Goal: Task Accomplishment & Management: Use online tool/utility

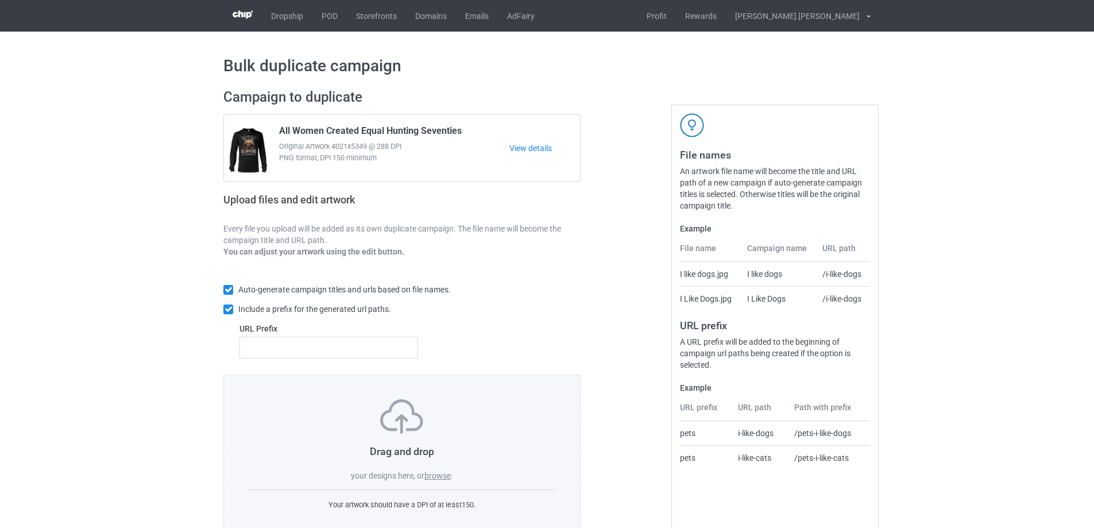
click at [441, 476] on label "browse" at bounding box center [437, 475] width 26 height 9
click at [0, 0] on input "browse" at bounding box center [0, 0] width 0 height 0
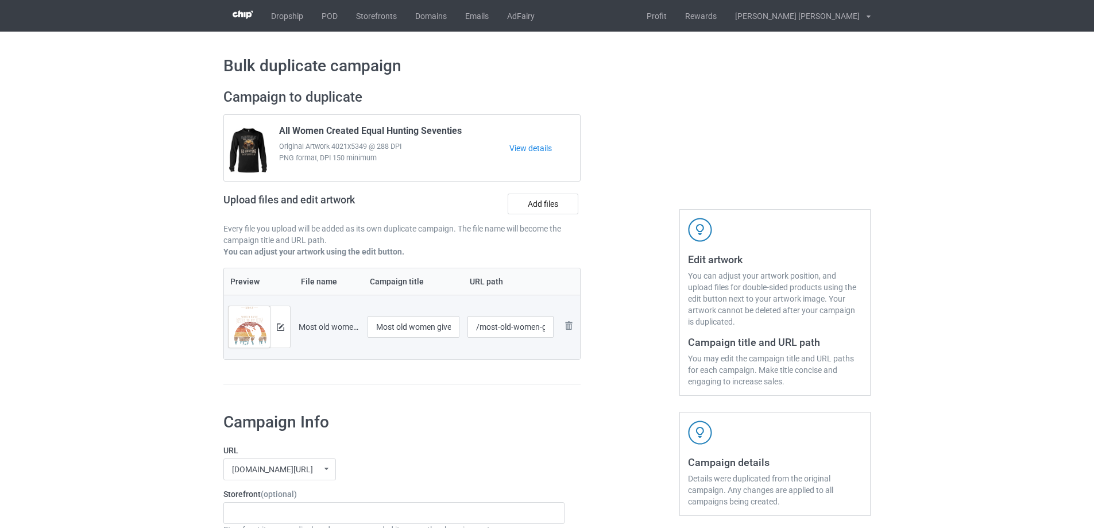
click at [287, 329] on div at bounding box center [280, 326] width 20 height 41
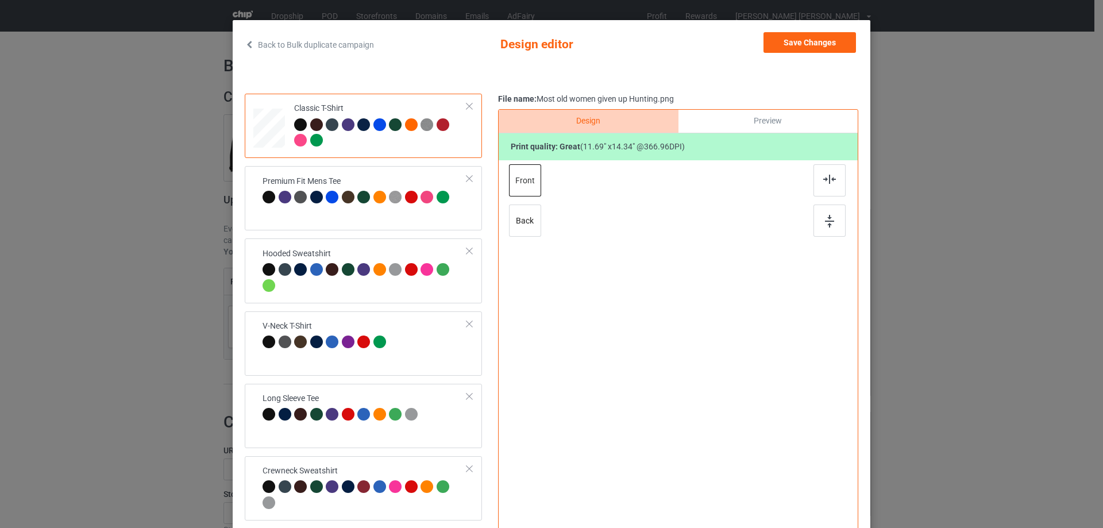
scroll to position [135, 0]
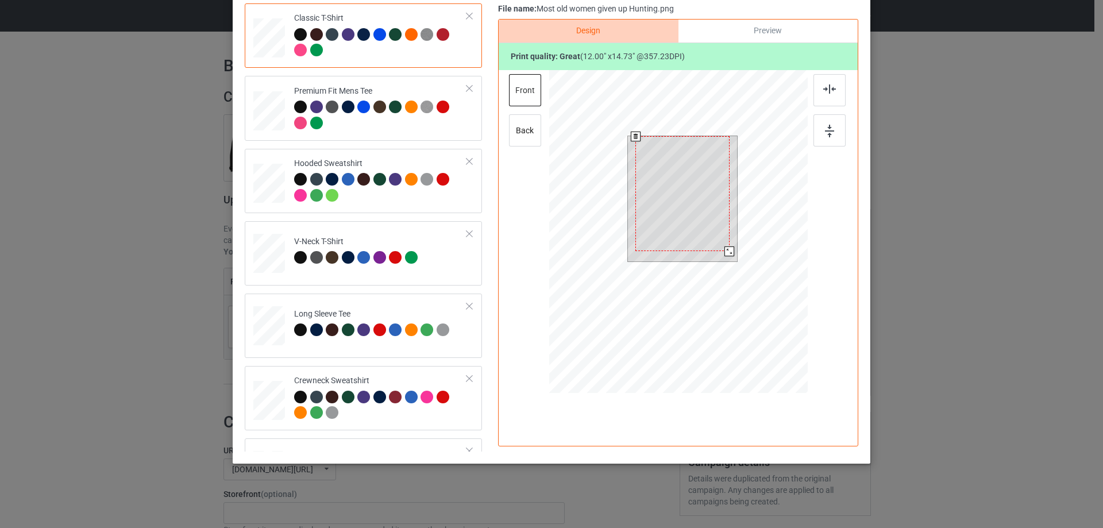
click at [724, 253] on div at bounding box center [729, 251] width 10 height 10
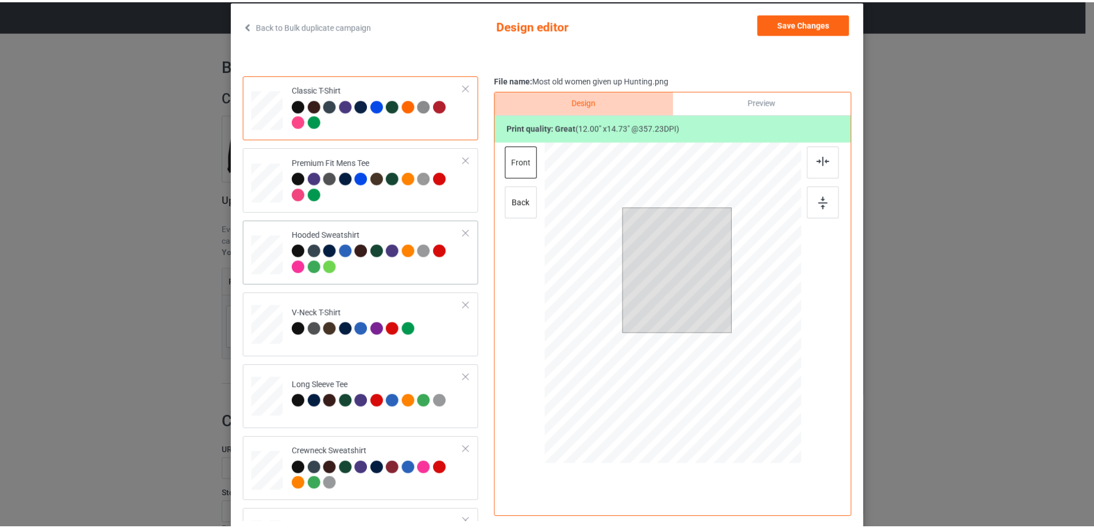
scroll to position [0, 0]
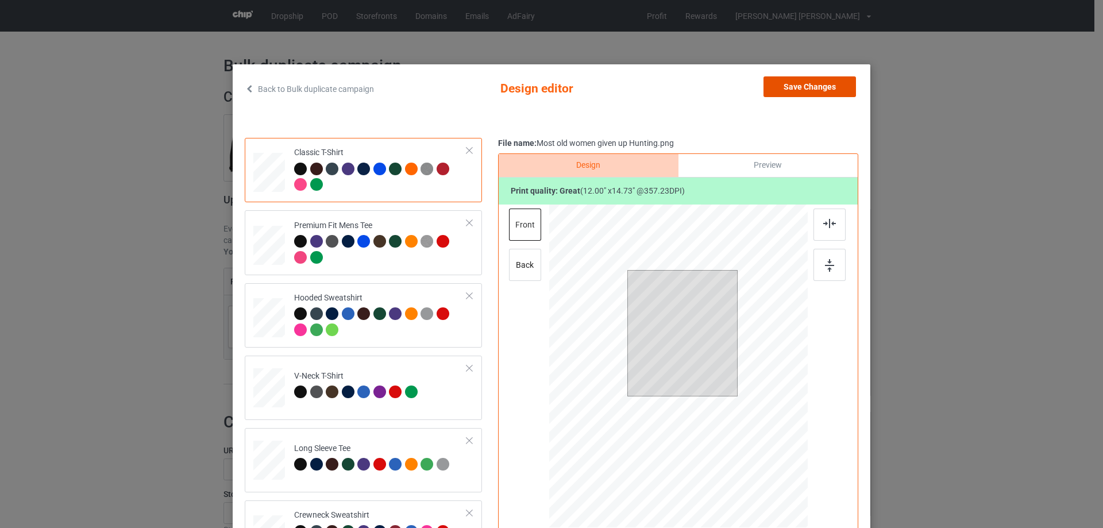
click at [783, 85] on button "Save Changes" at bounding box center [809, 86] width 92 height 21
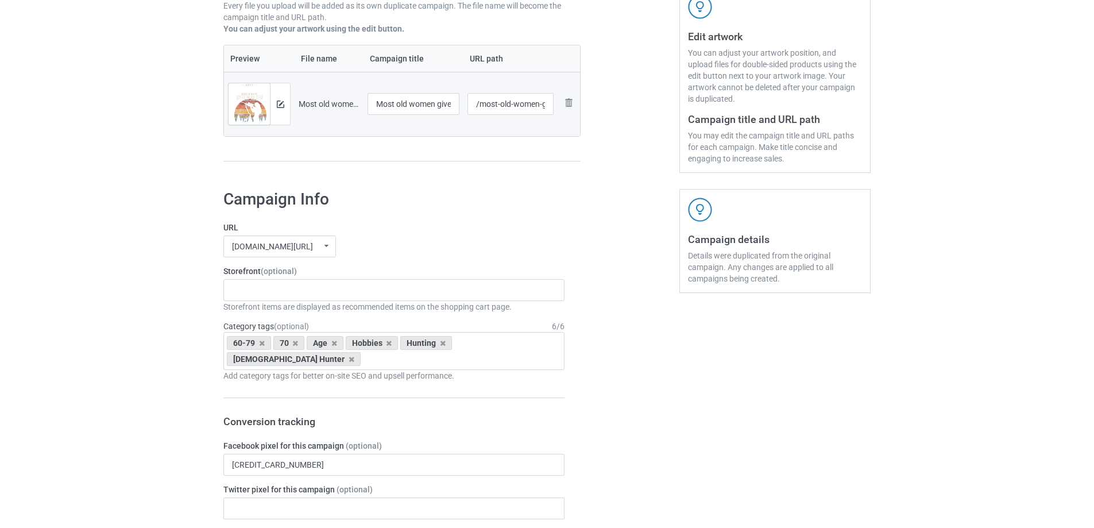
scroll to position [345, 0]
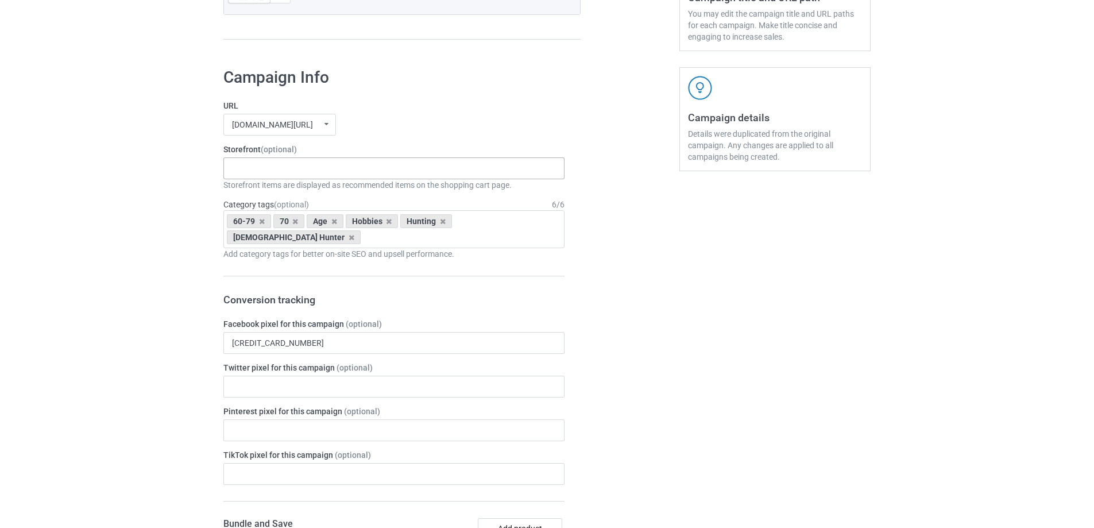
click at [298, 175] on div "Gifts For Bikers No Hobby [DATE] Hide And Seek World Champion Sasquatch I Love …" at bounding box center [393, 168] width 341 height 22
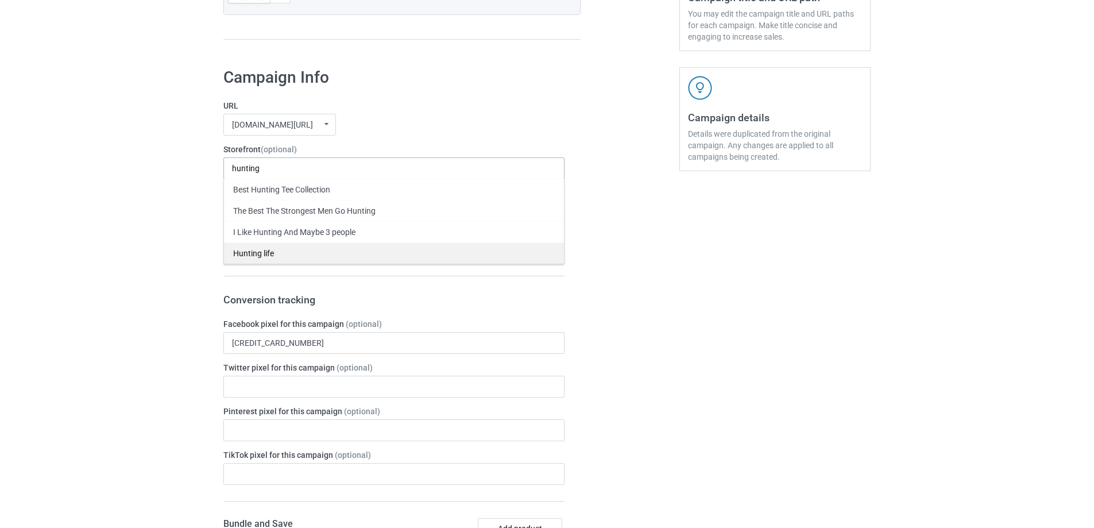
type input "hunting"
click at [261, 254] on div "Hunting life" at bounding box center [394, 252] width 340 height 21
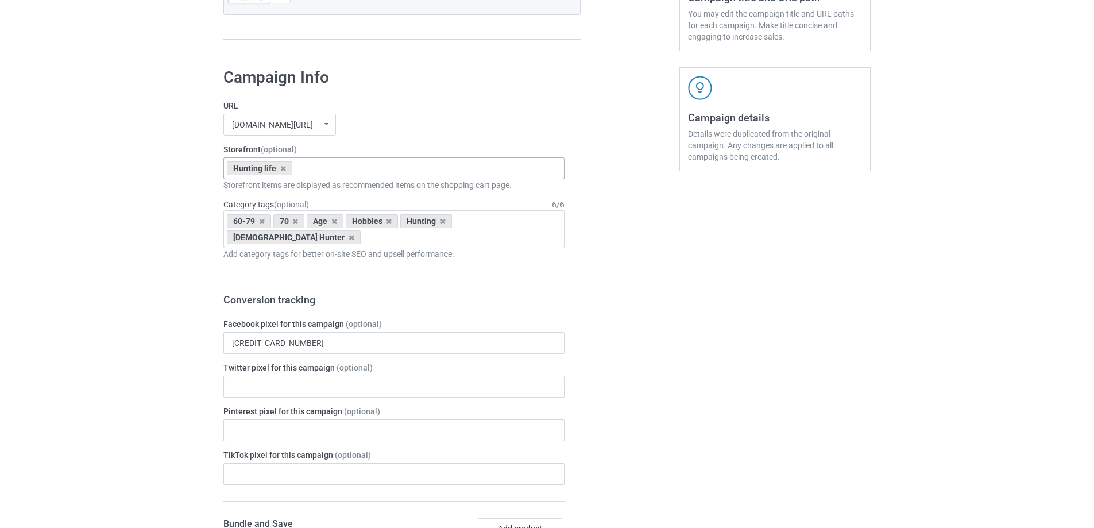
click at [264, 222] on icon at bounding box center [262, 221] width 6 height 7
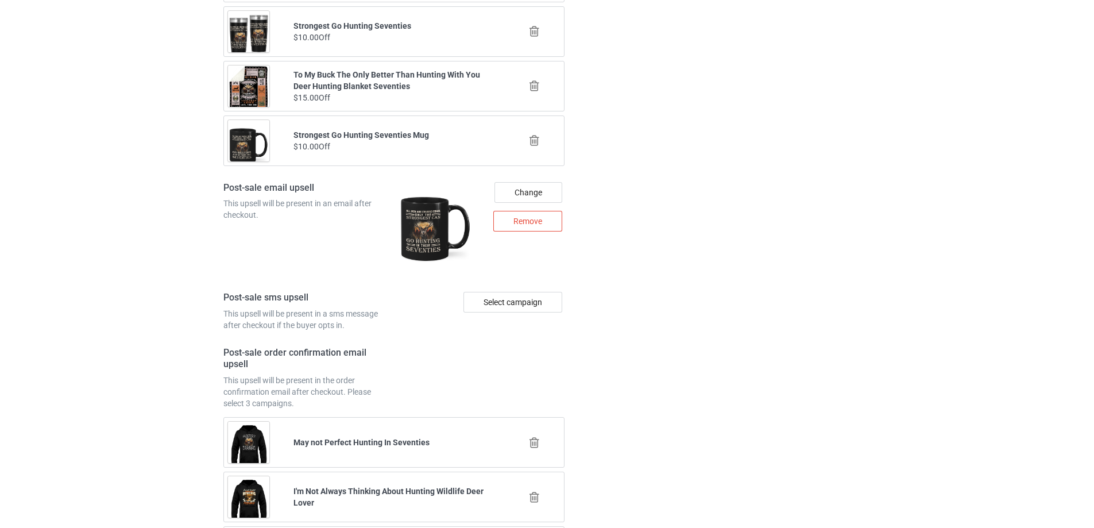
scroll to position [1560, 0]
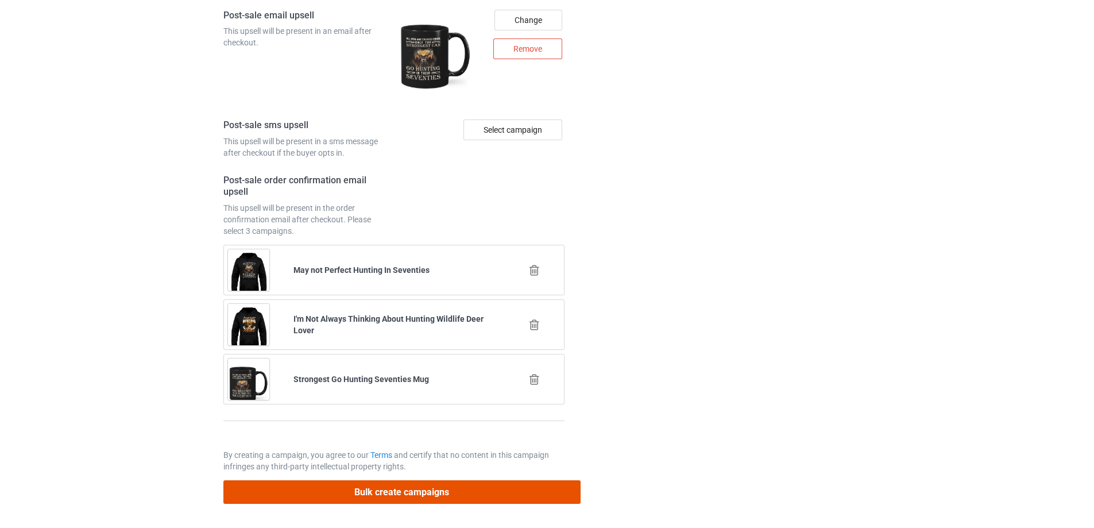
click at [401, 495] on button "Bulk create campaigns" at bounding box center [401, 492] width 357 height 24
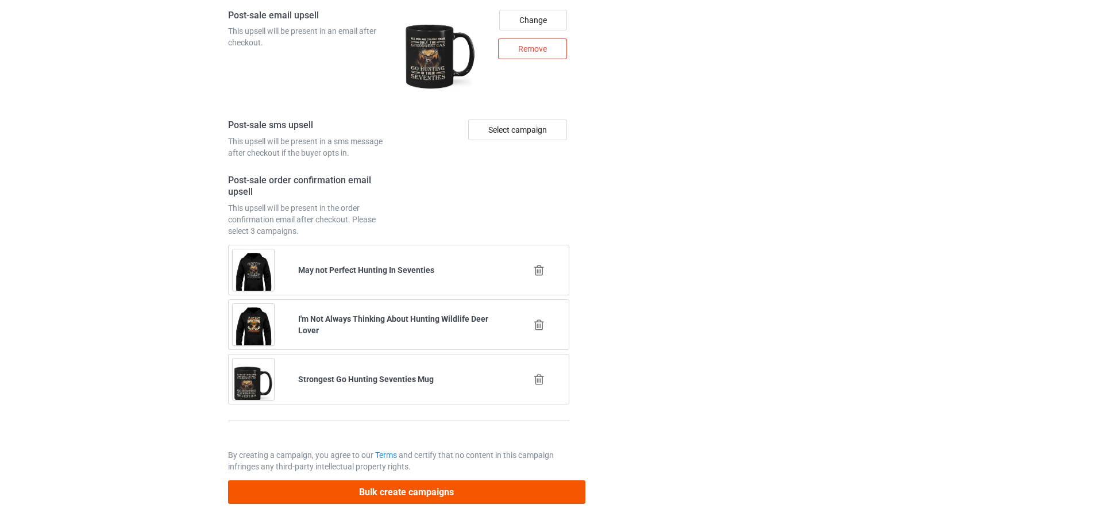
scroll to position [0, 0]
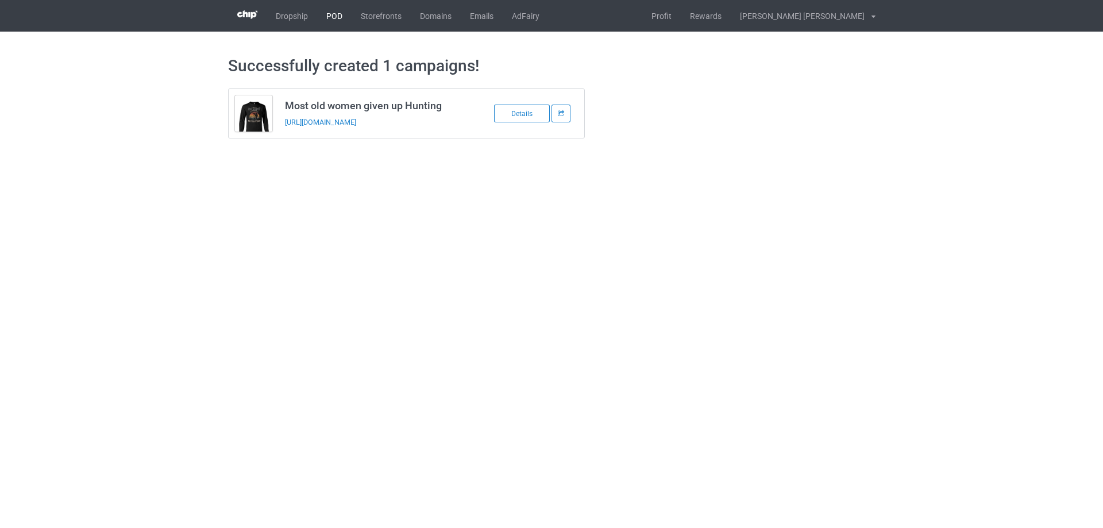
click at [331, 10] on link "POD" at bounding box center [334, 16] width 34 height 32
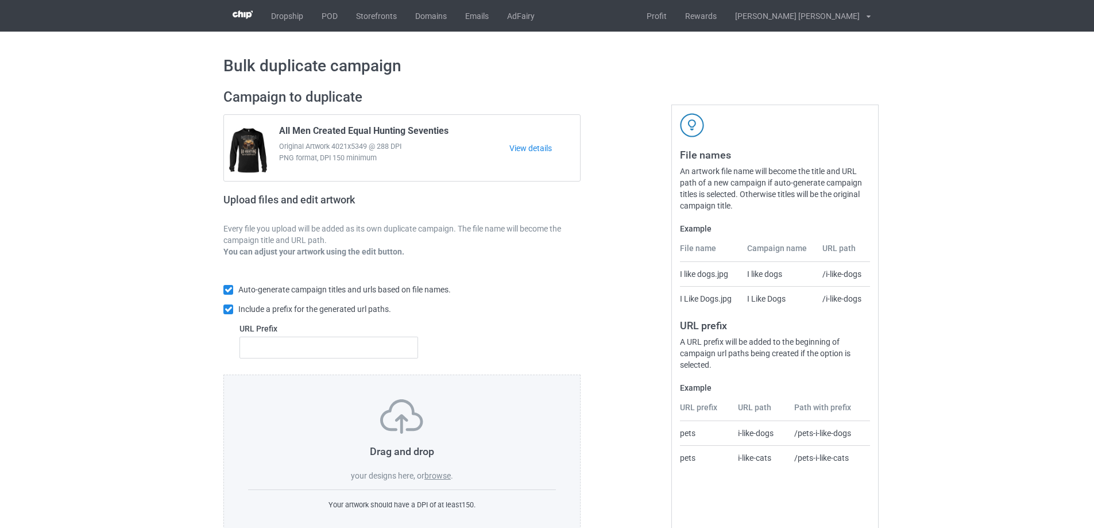
click at [435, 474] on label "browse" at bounding box center [437, 475] width 26 height 9
click at [0, 0] on input "browse" at bounding box center [0, 0] width 0 height 0
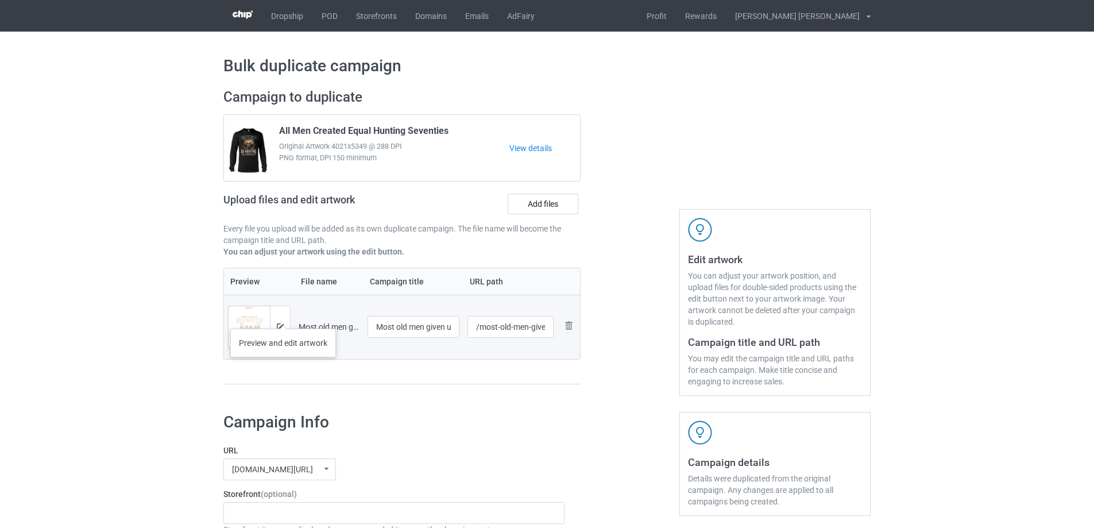
click at [283, 317] on div at bounding box center [280, 326] width 20 height 41
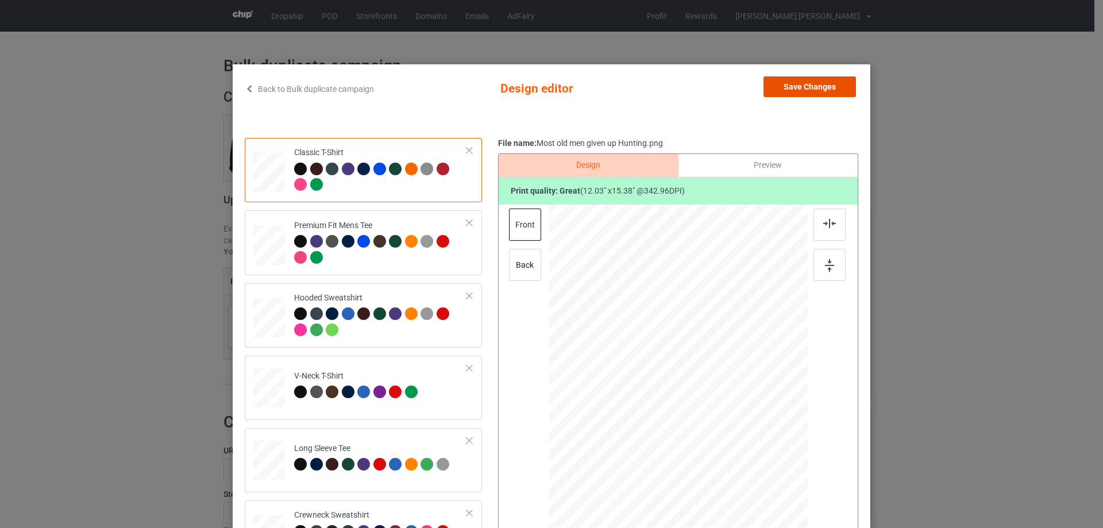
click at [813, 92] on button "Save Changes" at bounding box center [809, 86] width 92 height 21
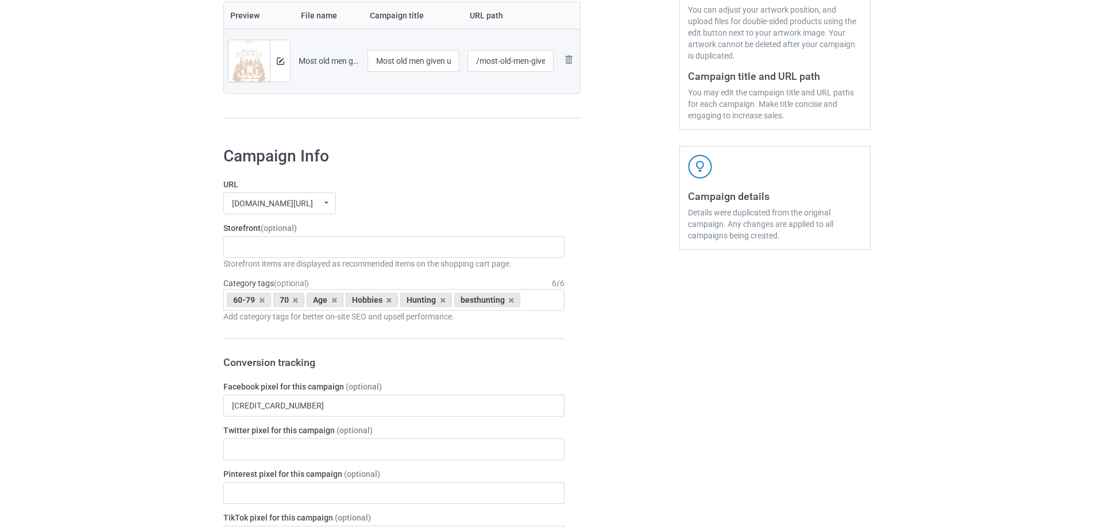
scroll to position [287, 0]
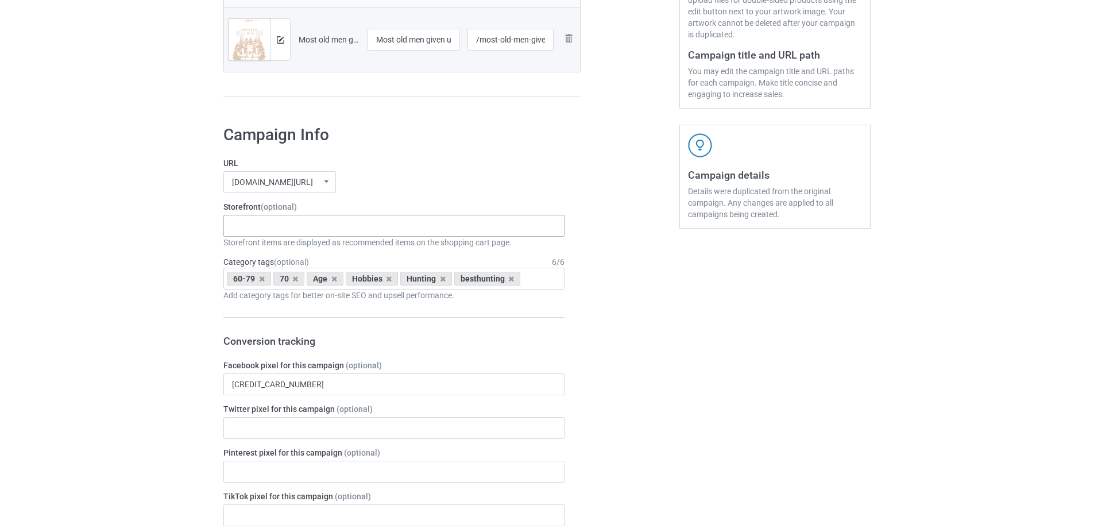
click at [265, 233] on div "Gifts For Bikers No Hobby [DATE] Hide And Seek World Champion Sasquatch I Love …" at bounding box center [393, 226] width 341 height 22
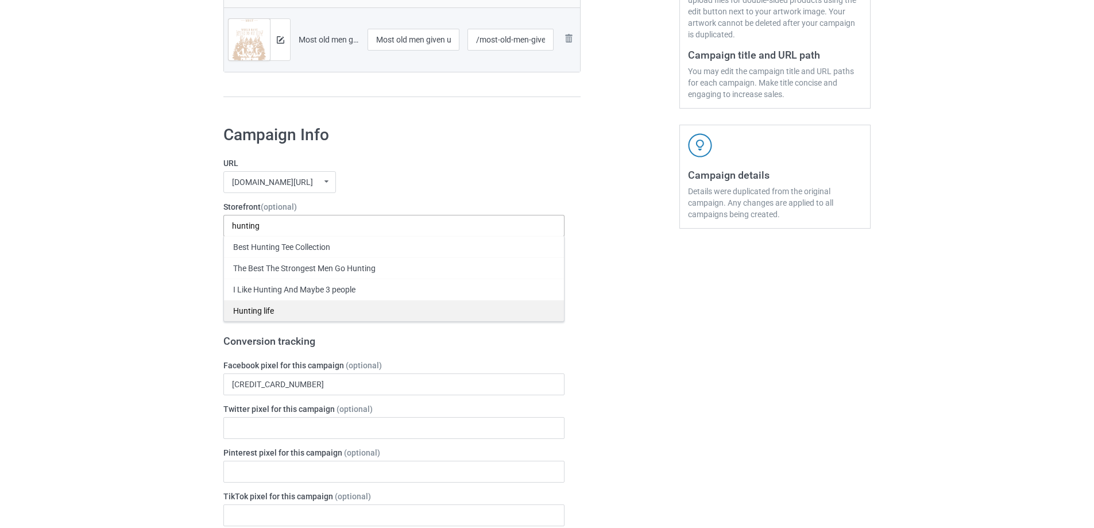
type input "hunting"
click at [253, 312] on div "Hunting life" at bounding box center [394, 310] width 340 height 21
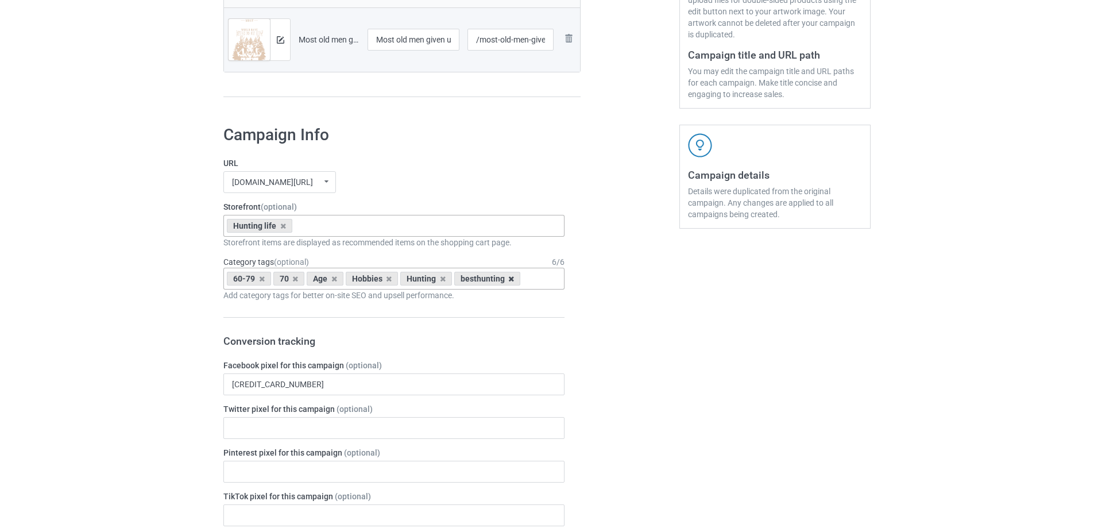
click at [512, 280] on icon at bounding box center [511, 278] width 6 height 7
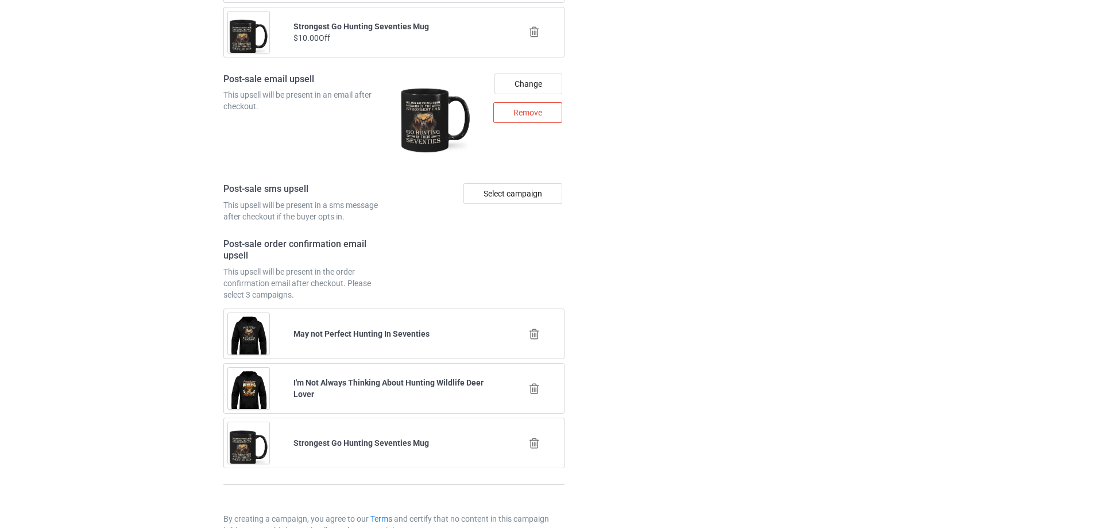
scroll to position [1560, 0]
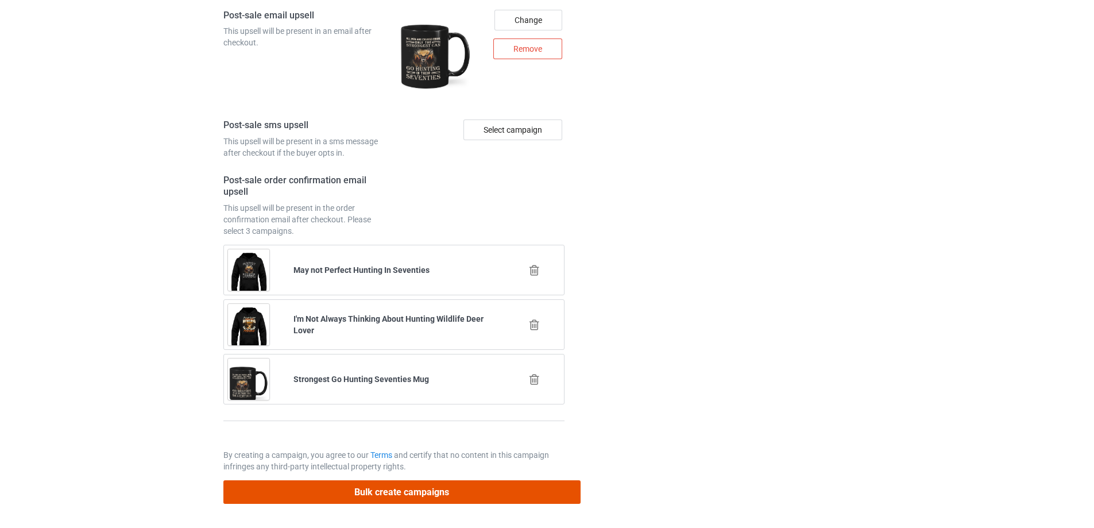
click at [345, 493] on button "Bulk create campaigns" at bounding box center [401, 492] width 357 height 24
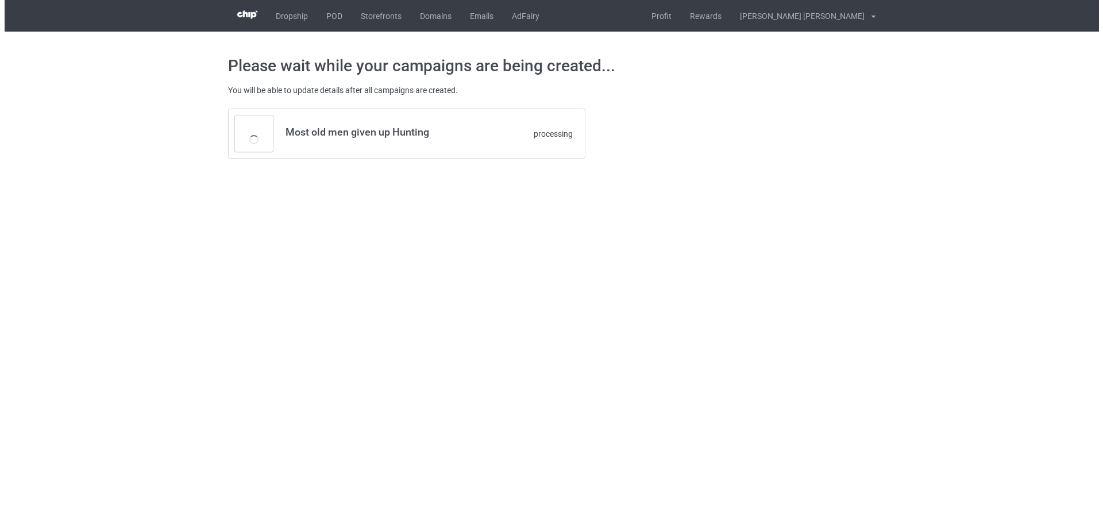
scroll to position [0, 0]
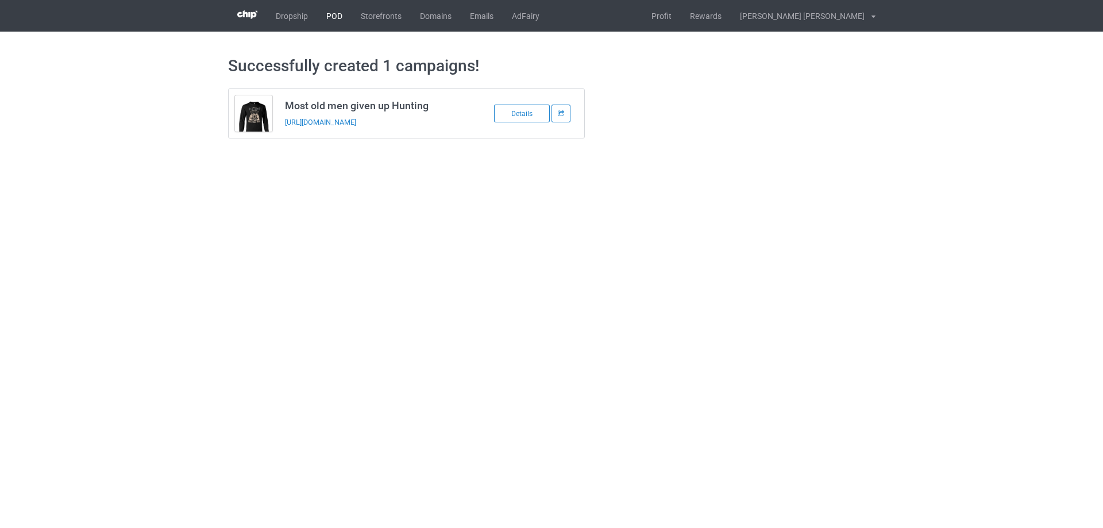
click at [332, 15] on link "POD" at bounding box center [334, 16] width 34 height 32
